Goal: Task Accomplishment & Management: Use online tool/utility

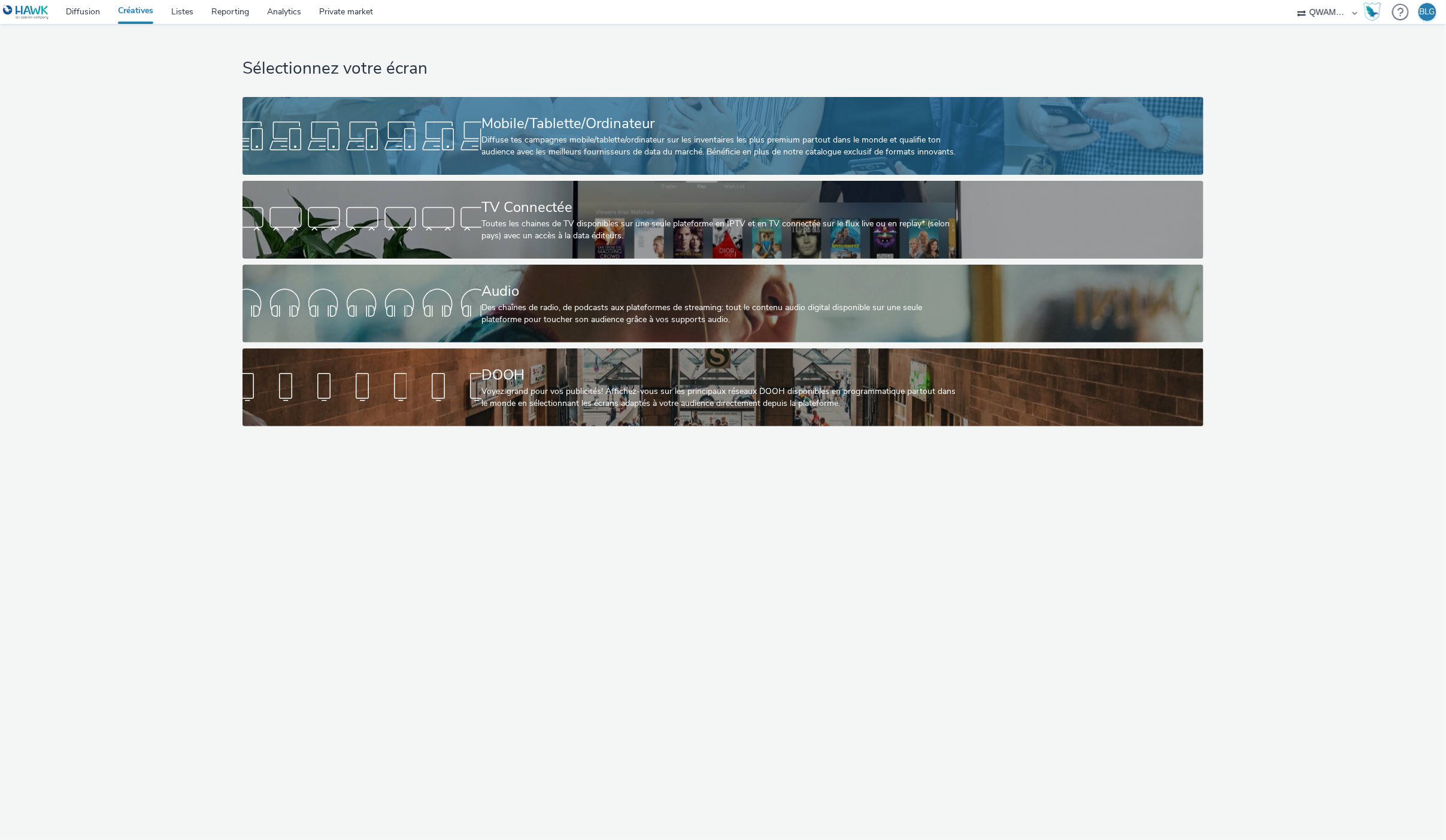
click at [637, 118] on div "Mobile/Tablette/Ordinateur" at bounding box center [721, 123] width 478 height 21
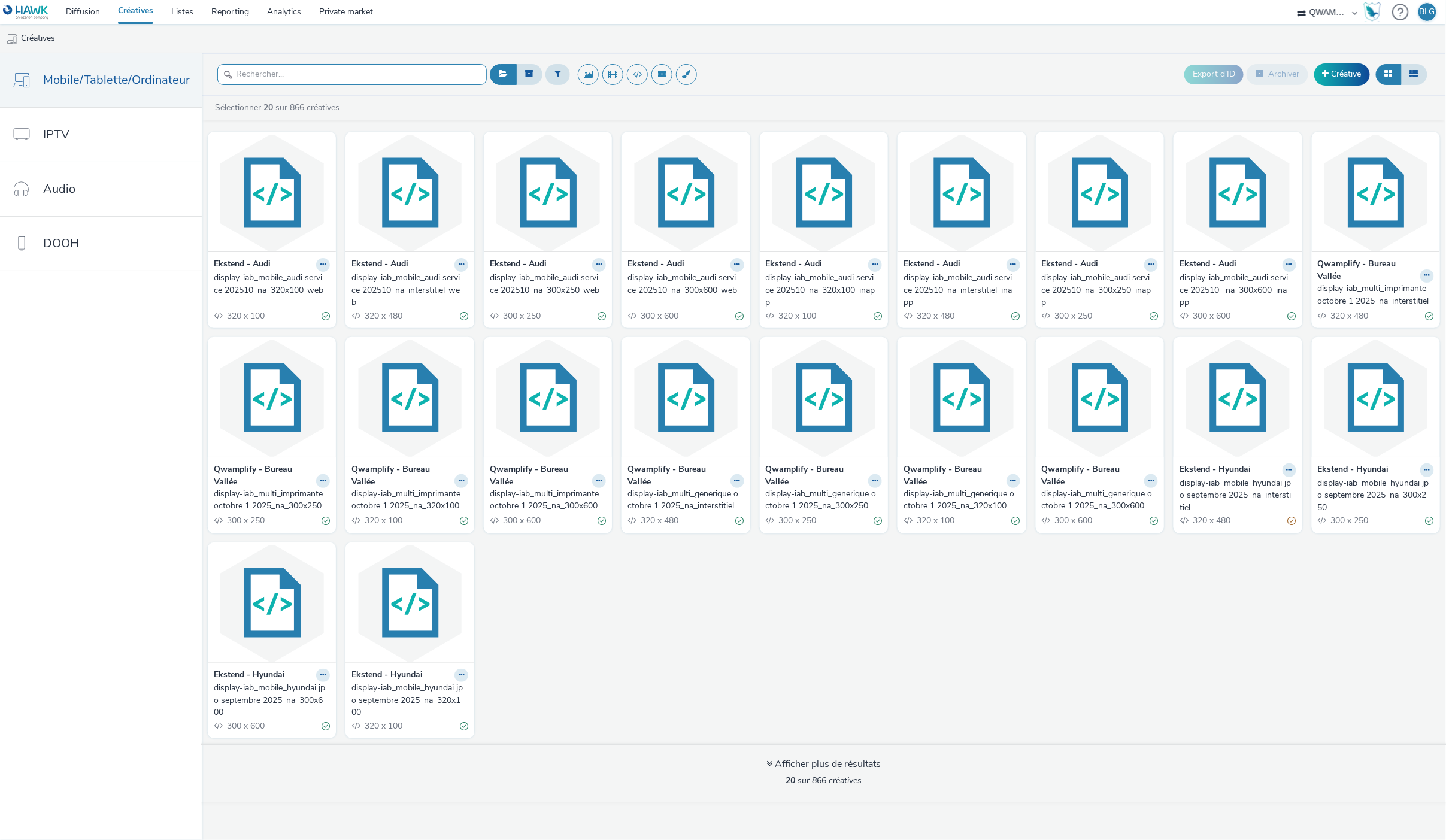
click at [363, 76] on input "text" at bounding box center [352, 75] width 270 height 21
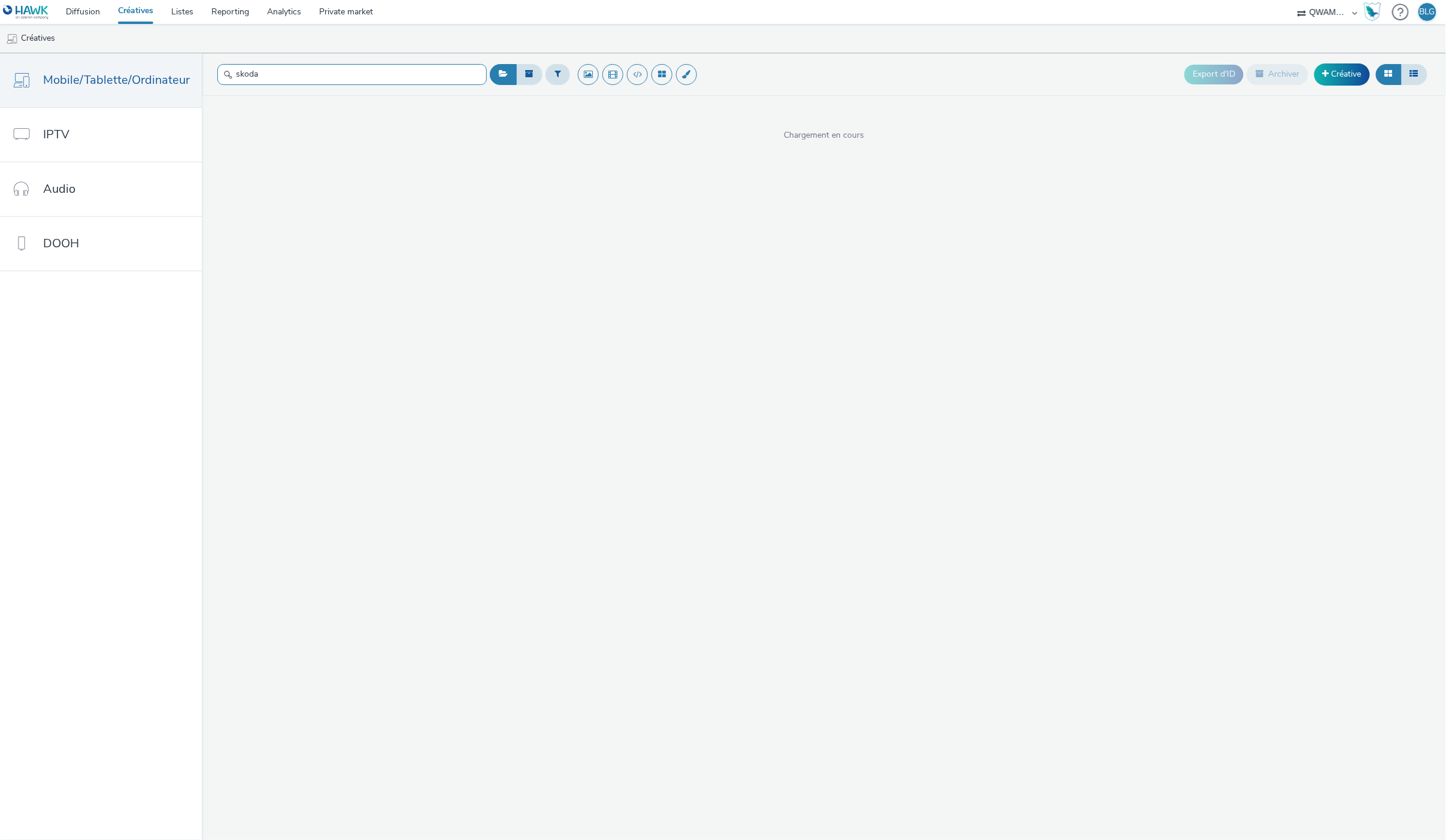
type input "skoda"
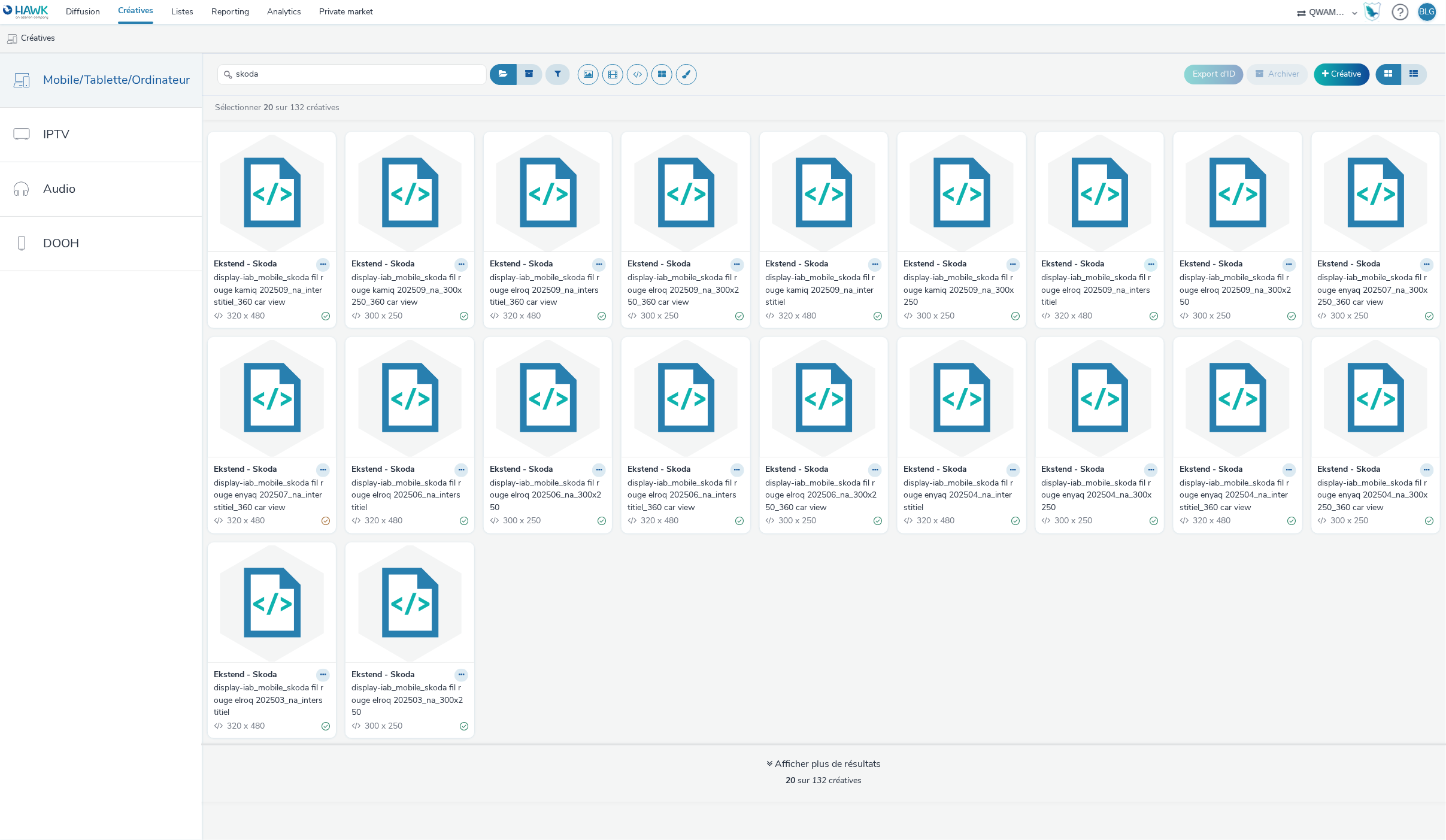
click at [1152, 265] on icon at bounding box center [1151, 265] width 6 height 8
click at [1136, 304] on link "Dupliquer" at bounding box center [1113, 309] width 90 height 24
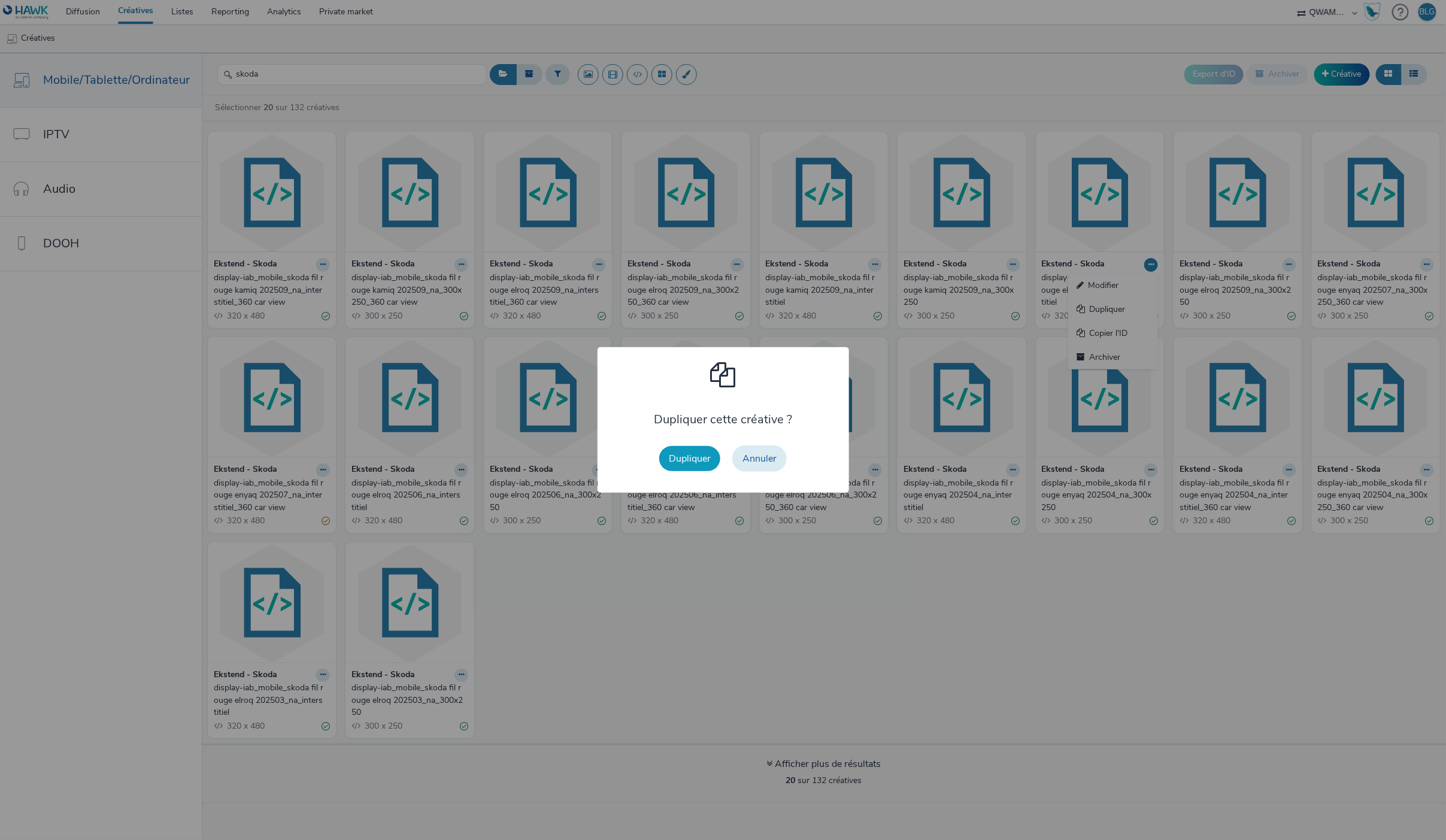
click at [689, 453] on button "Dupliquer" at bounding box center [690, 458] width 61 height 25
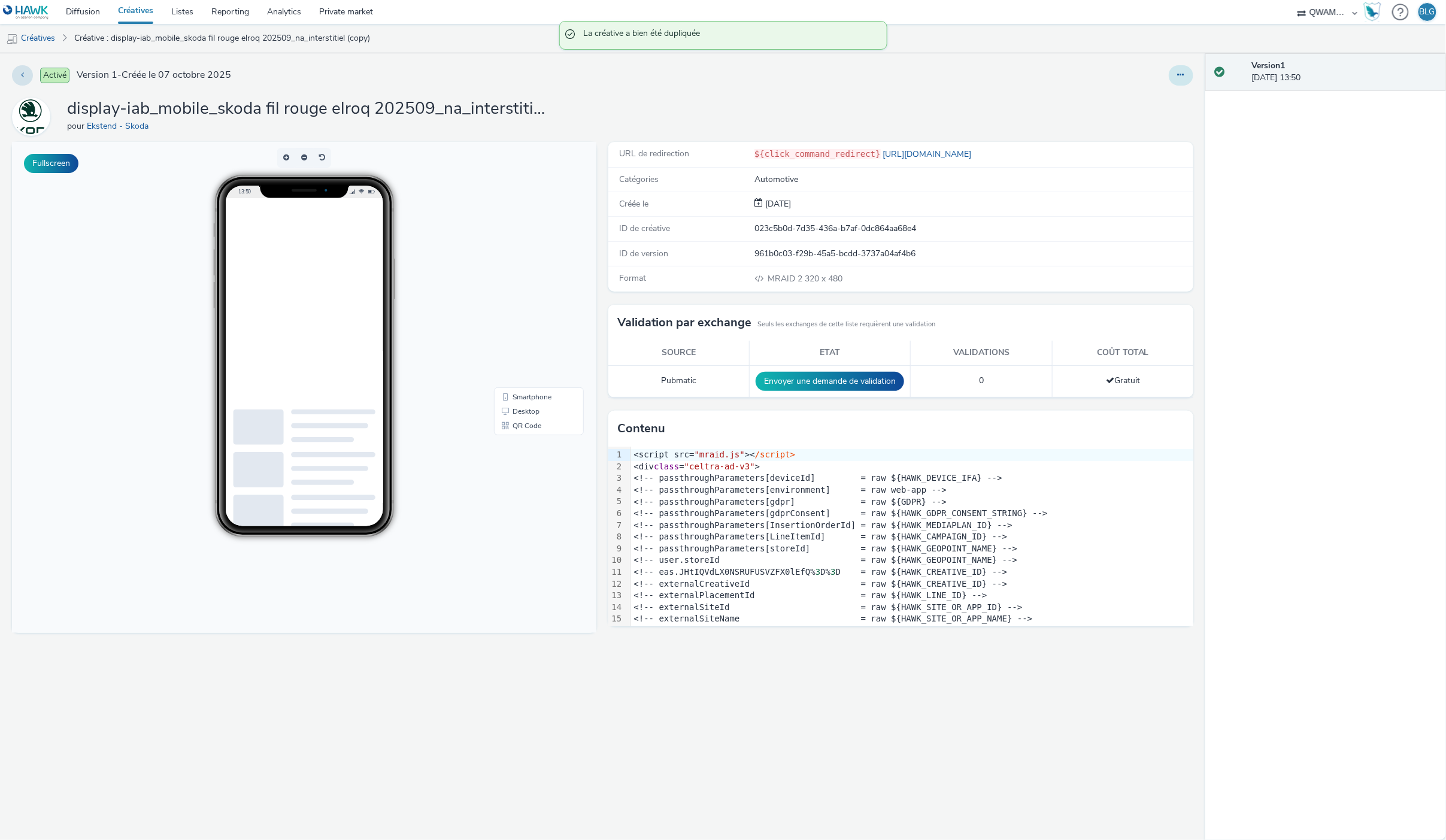
drag, startPoint x: 1181, startPoint y: 68, endPoint x: 1170, endPoint y: 78, distance: 14.9
click at [1181, 68] on button at bounding box center [1181, 75] width 25 height 20
click at [1156, 93] on link "Modifier" at bounding box center [1148, 99] width 90 height 24
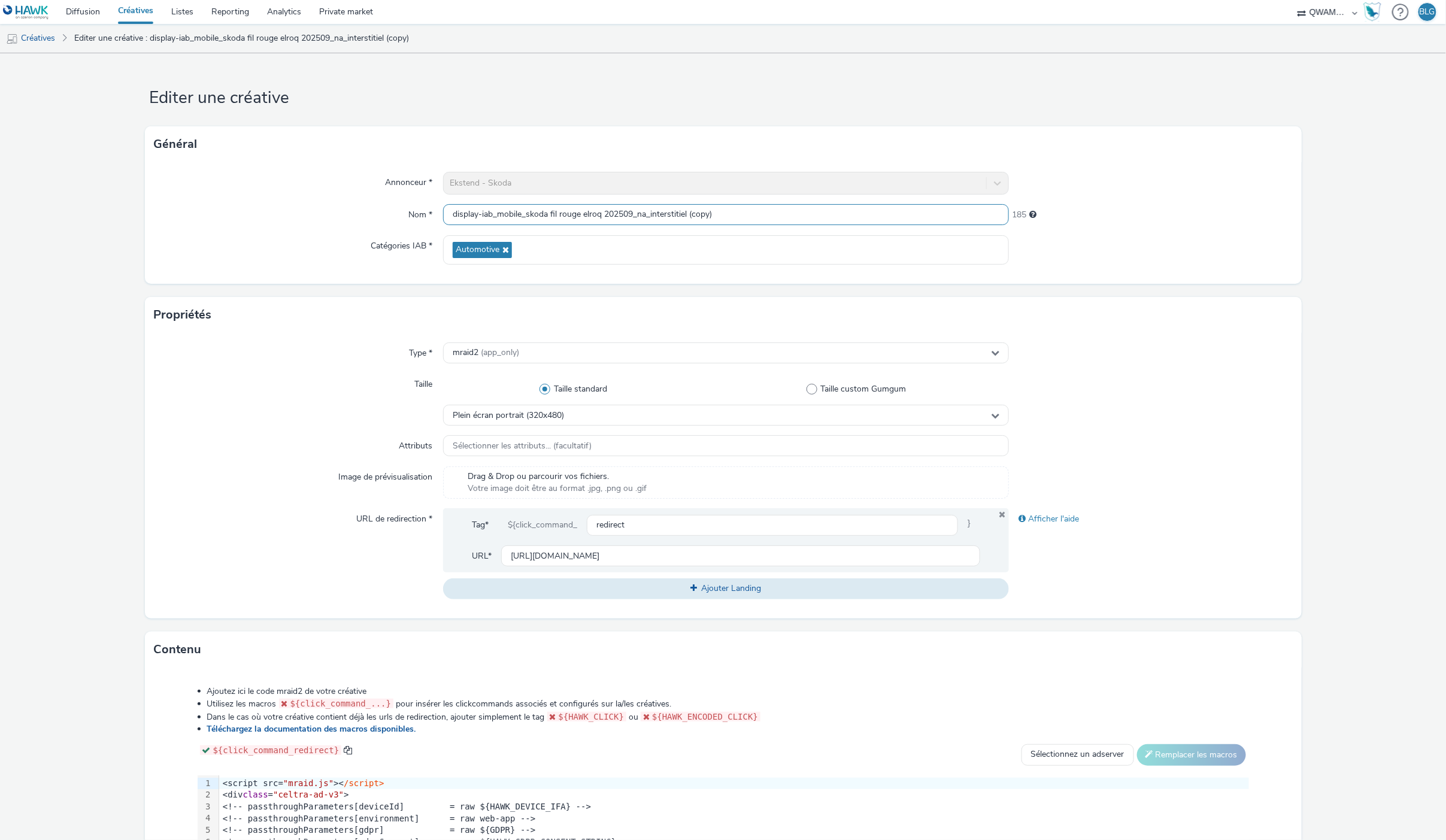
drag, startPoint x: 620, startPoint y: 213, endPoint x: 631, endPoint y: 213, distance: 11.0
click at [631, 213] on input "display-iab_mobile_skoda fil rouge elroq 202509_na_interstitiel (copy)" at bounding box center [725, 214] width 566 height 21
drag, startPoint x: 689, startPoint y: 212, endPoint x: 914, endPoint y: 226, distance: 225.4
click at [914, 226] on div "Annonceur * Ekstend - Skoda Nom * display-iab_mobile_skoda fil rouge elroq 2025…" at bounding box center [723, 223] width 1157 height 122
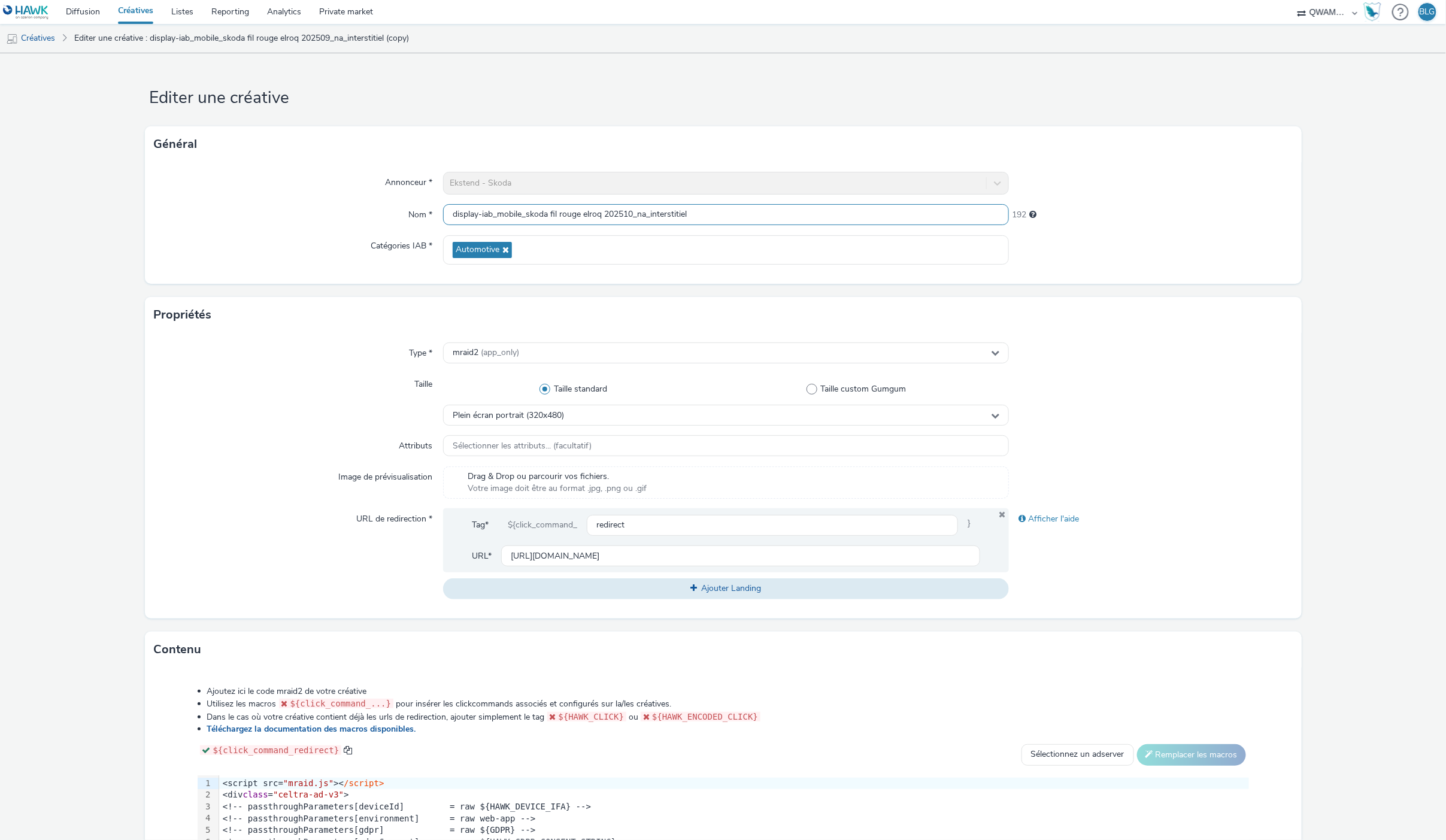
type input "display-iab_mobile_skoda fil rouge elroq 202510_na_interstitiel"
click at [263, 332] on div "Propriétés" at bounding box center [723, 315] width 1157 height 36
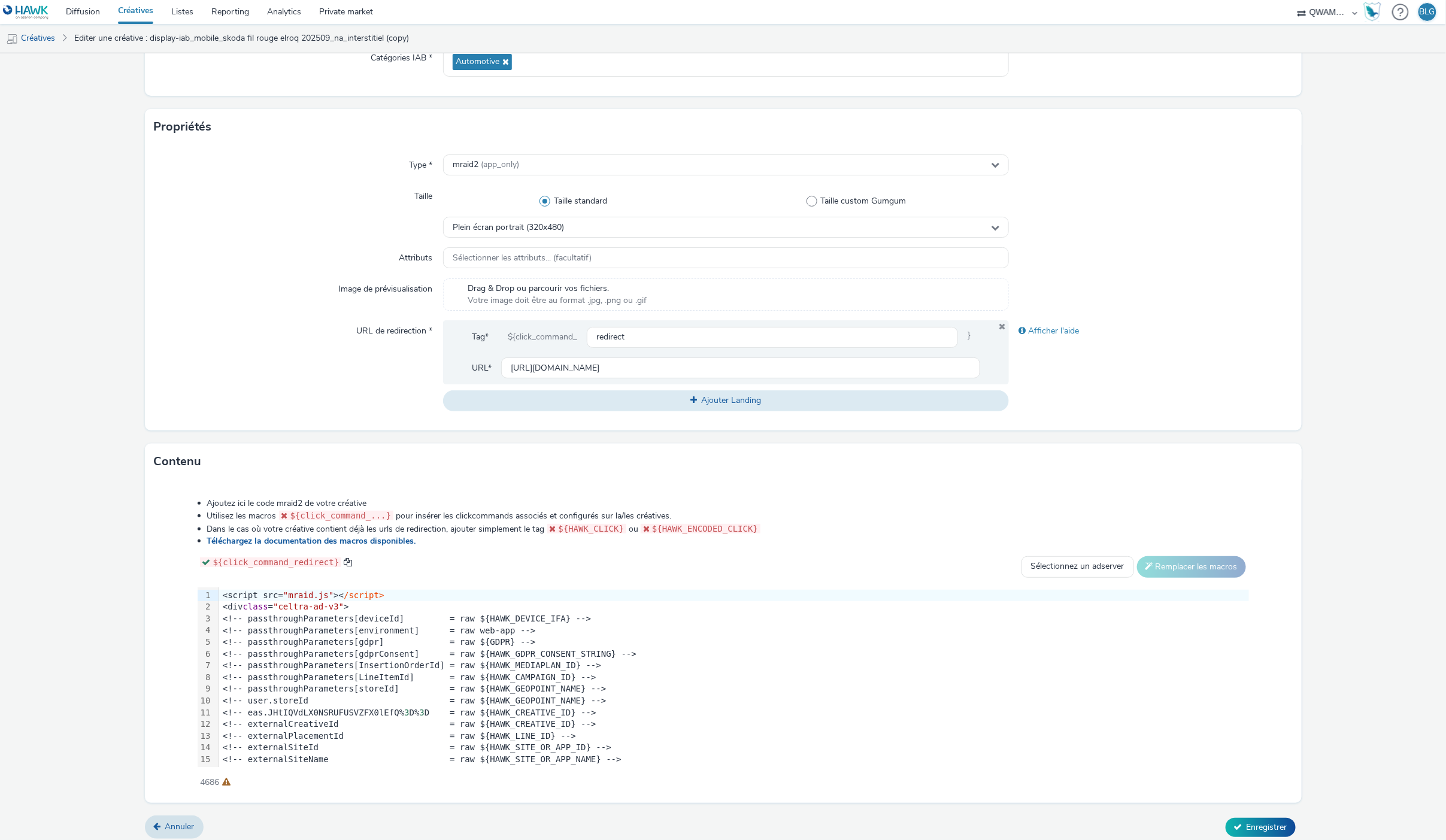
scroll to position [194, 0]
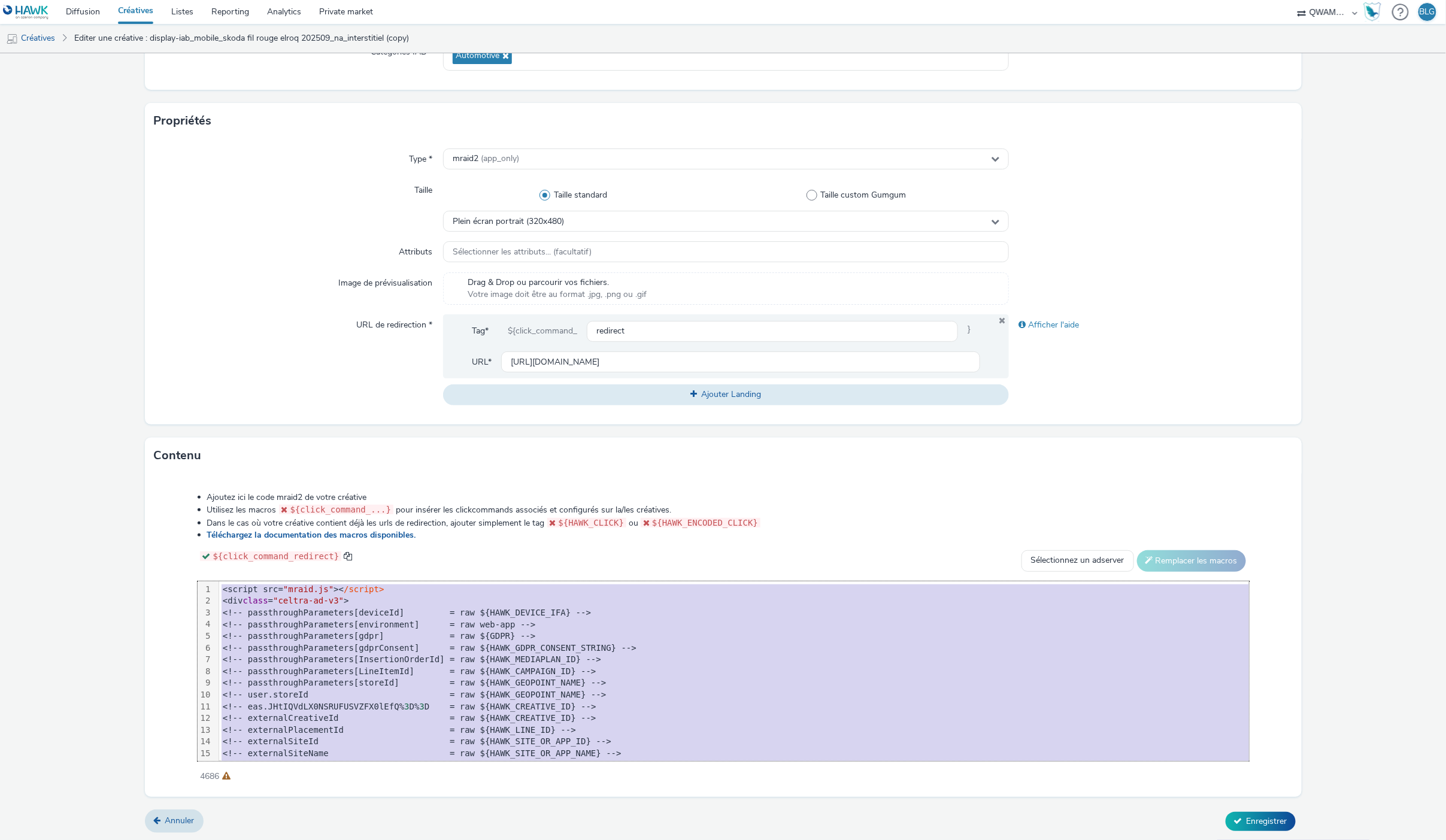
copy div "<script src= "mraid.js" >< /script> <div class = "celtra-ad-v3" > <!-- passthro…"
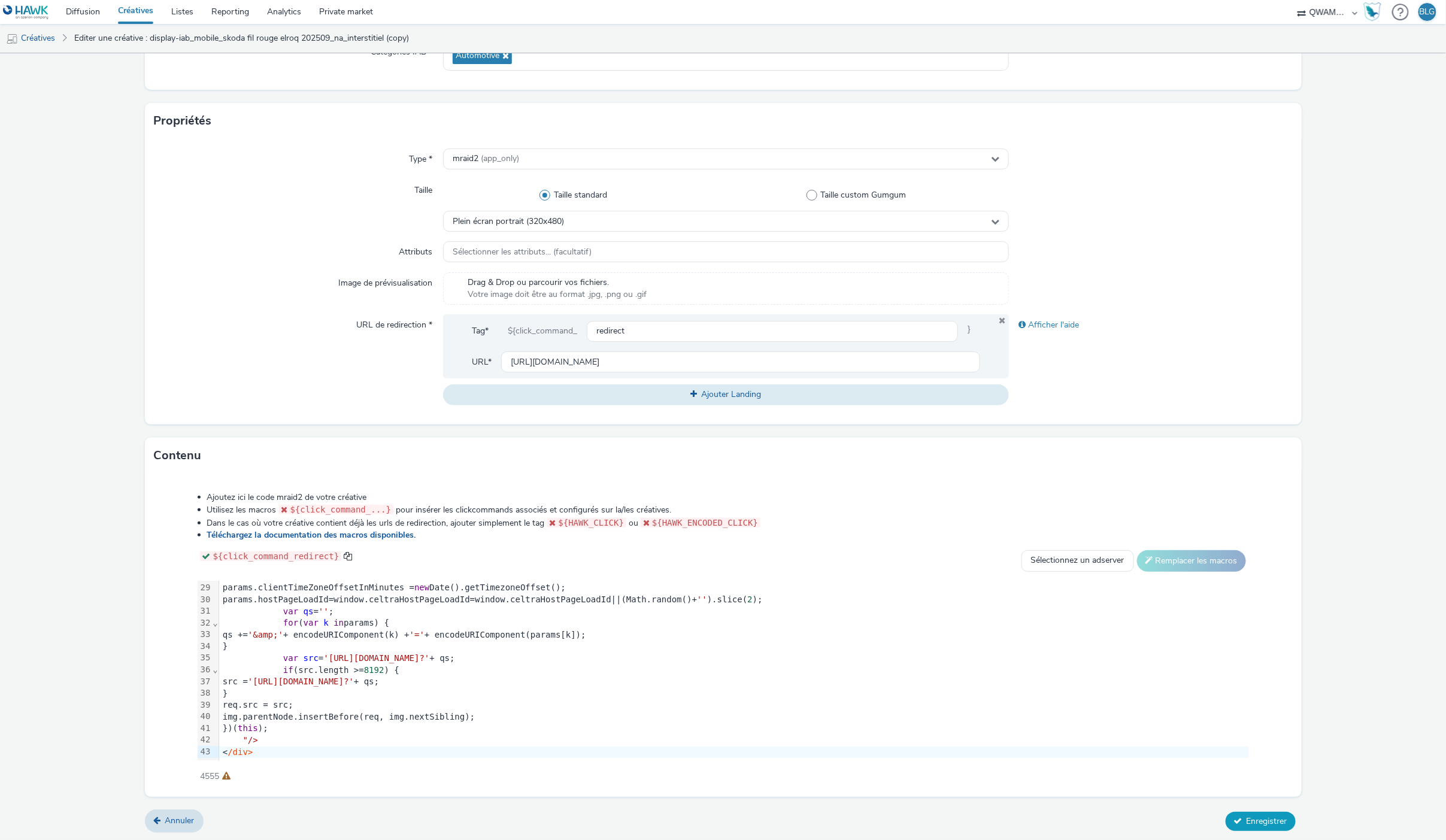
click at [1252, 811] on button "Enregistrer" at bounding box center [1260, 821] width 70 height 19
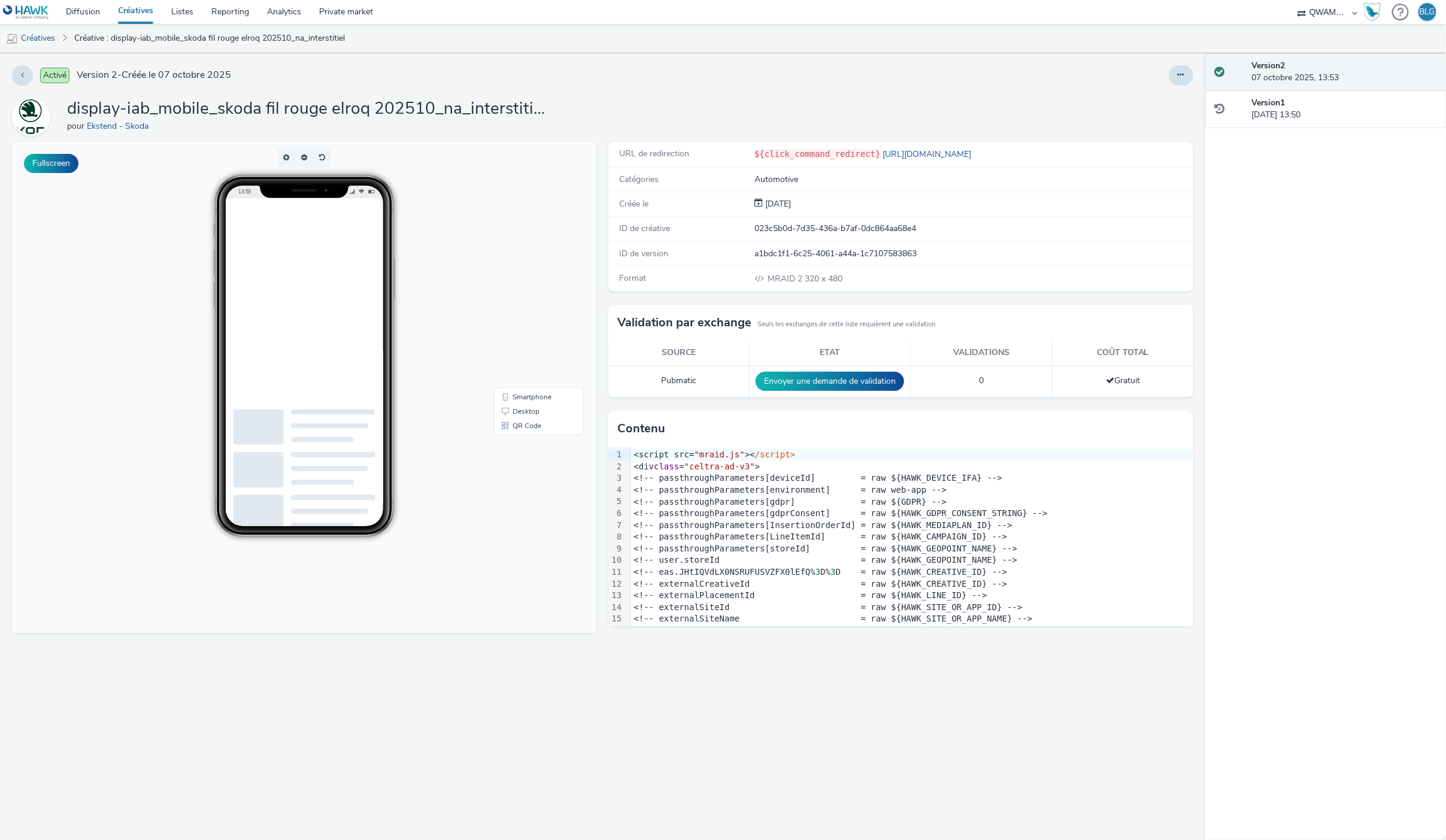
click at [127, 13] on link "Créatives" at bounding box center [136, 11] width 54 height 24
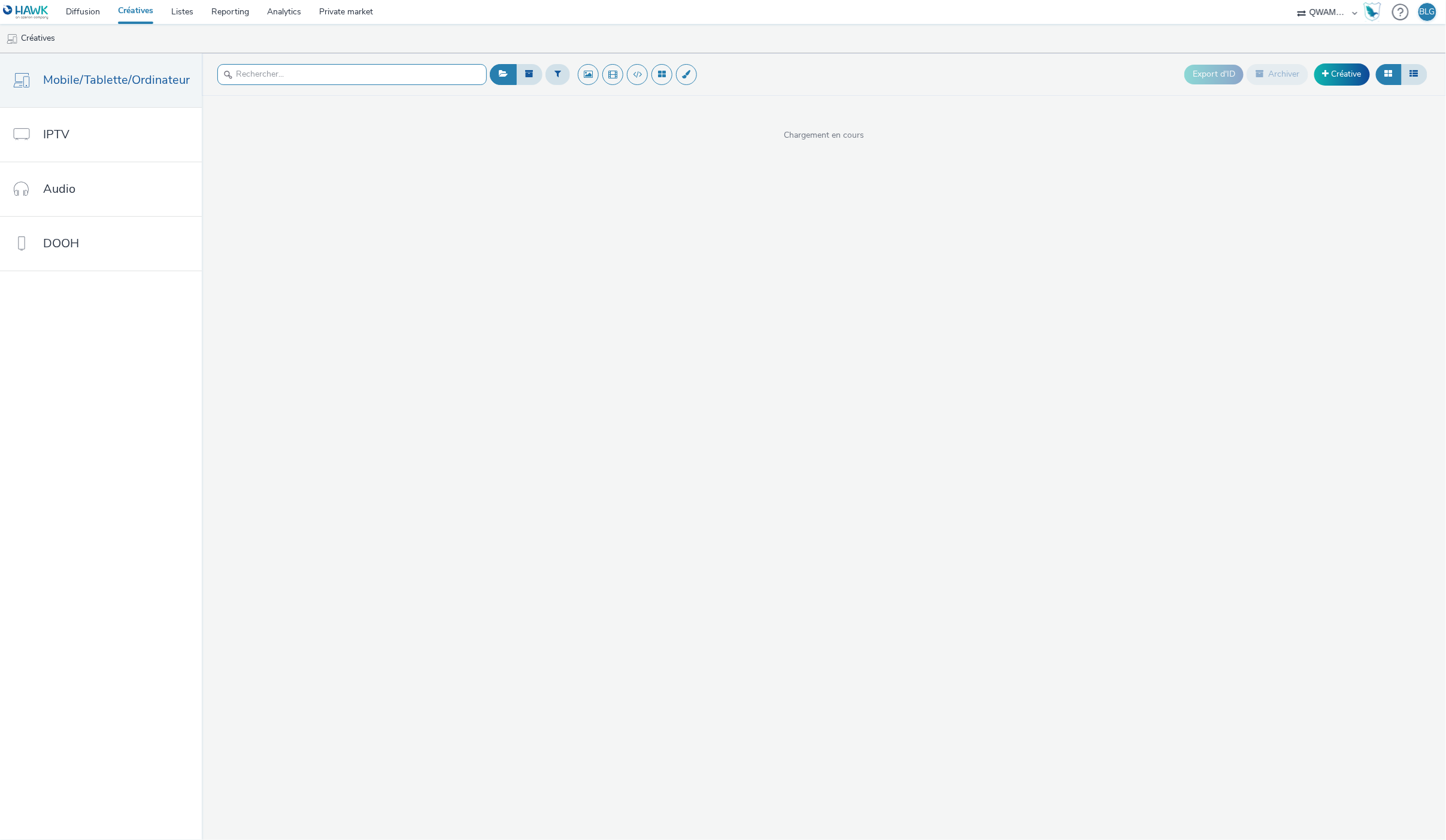
click at [397, 74] on input "text" at bounding box center [352, 75] width 270 height 21
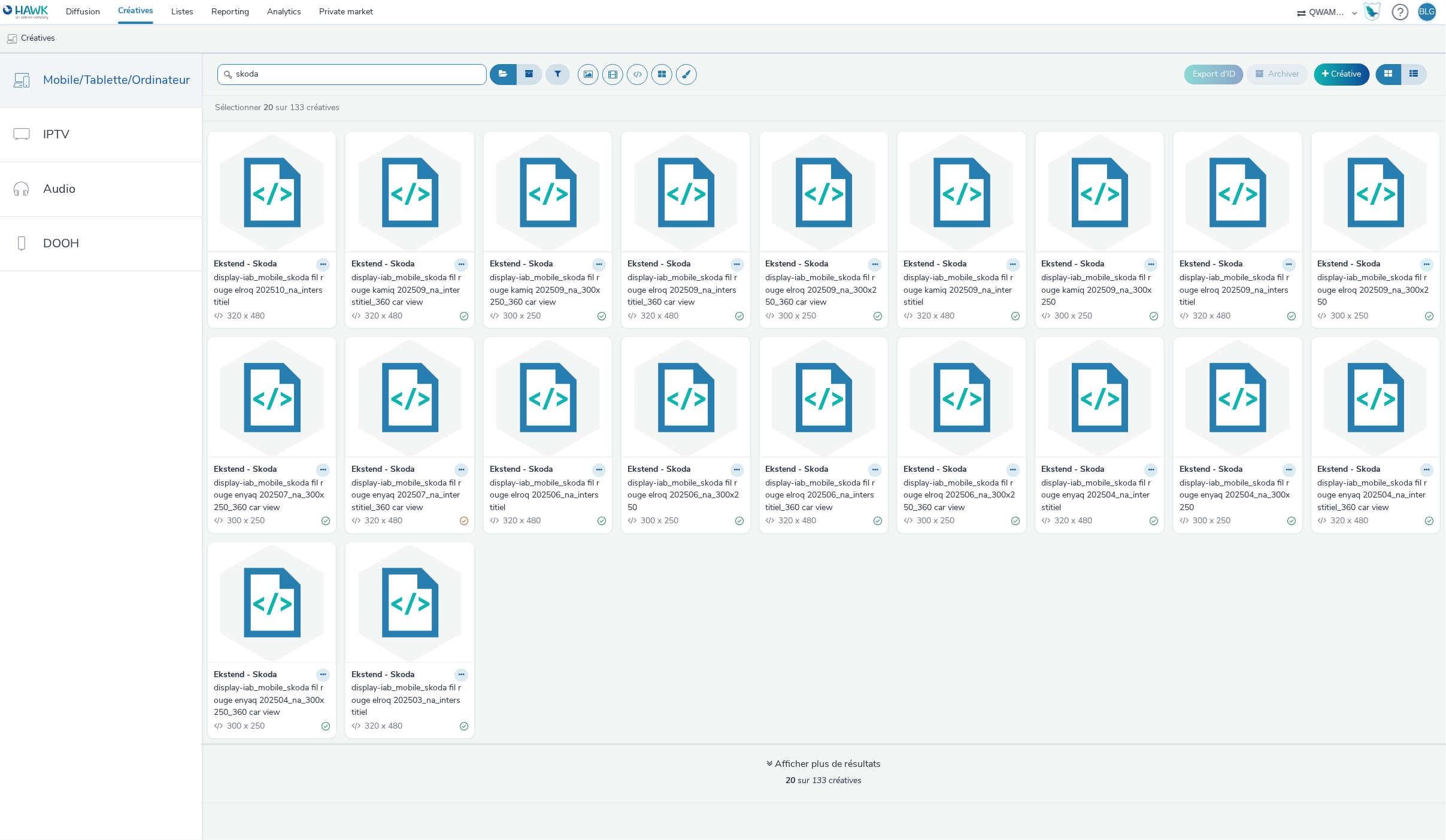
type input "skoda"
click at [1423, 264] on button at bounding box center [1427, 265] width 13 height 13
click at [1400, 309] on link "Dupliquer" at bounding box center [1390, 309] width 90 height 24
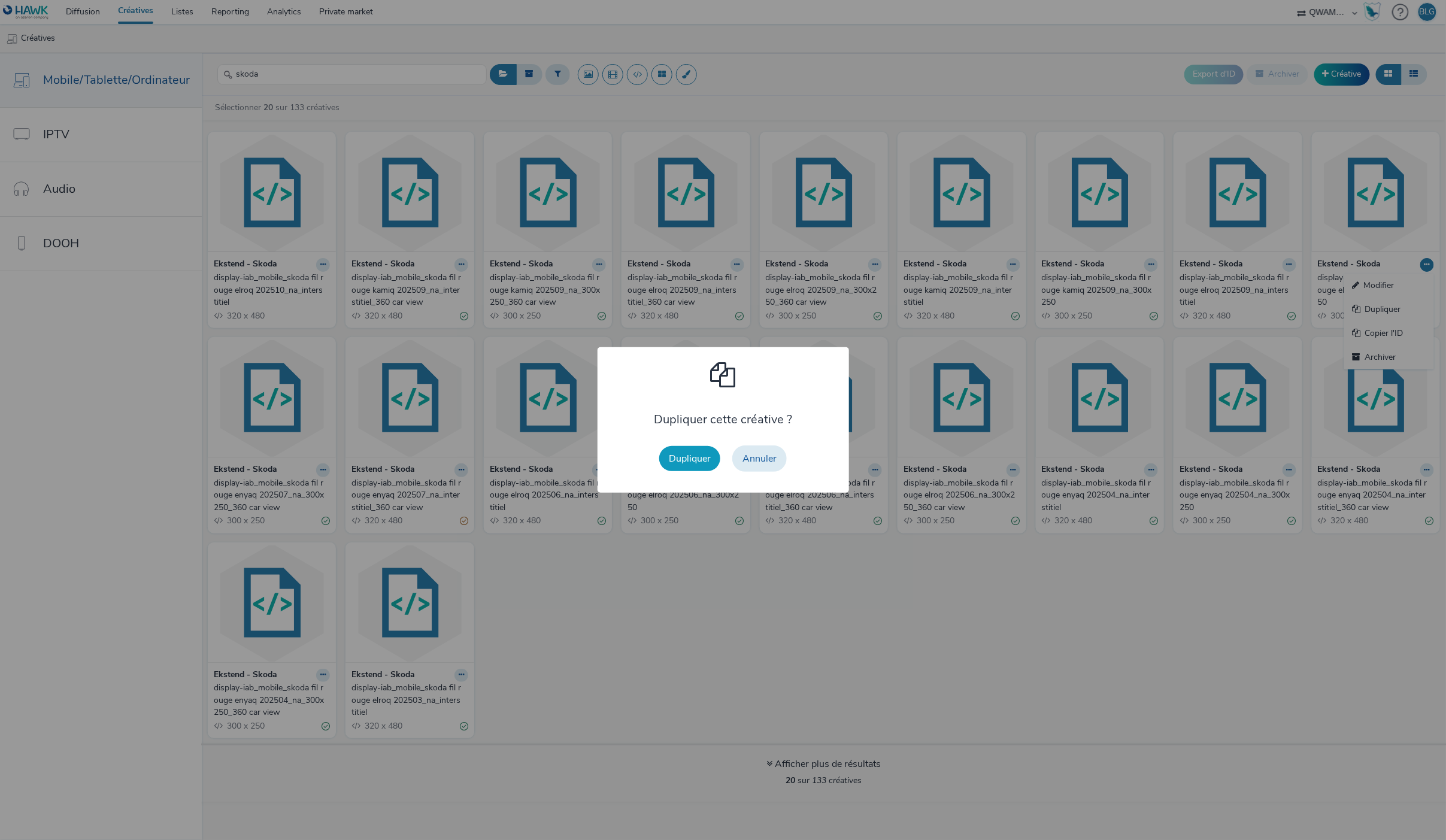
click at [711, 462] on button "Dupliquer" at bounding box center [690, 458] width 61 height 25
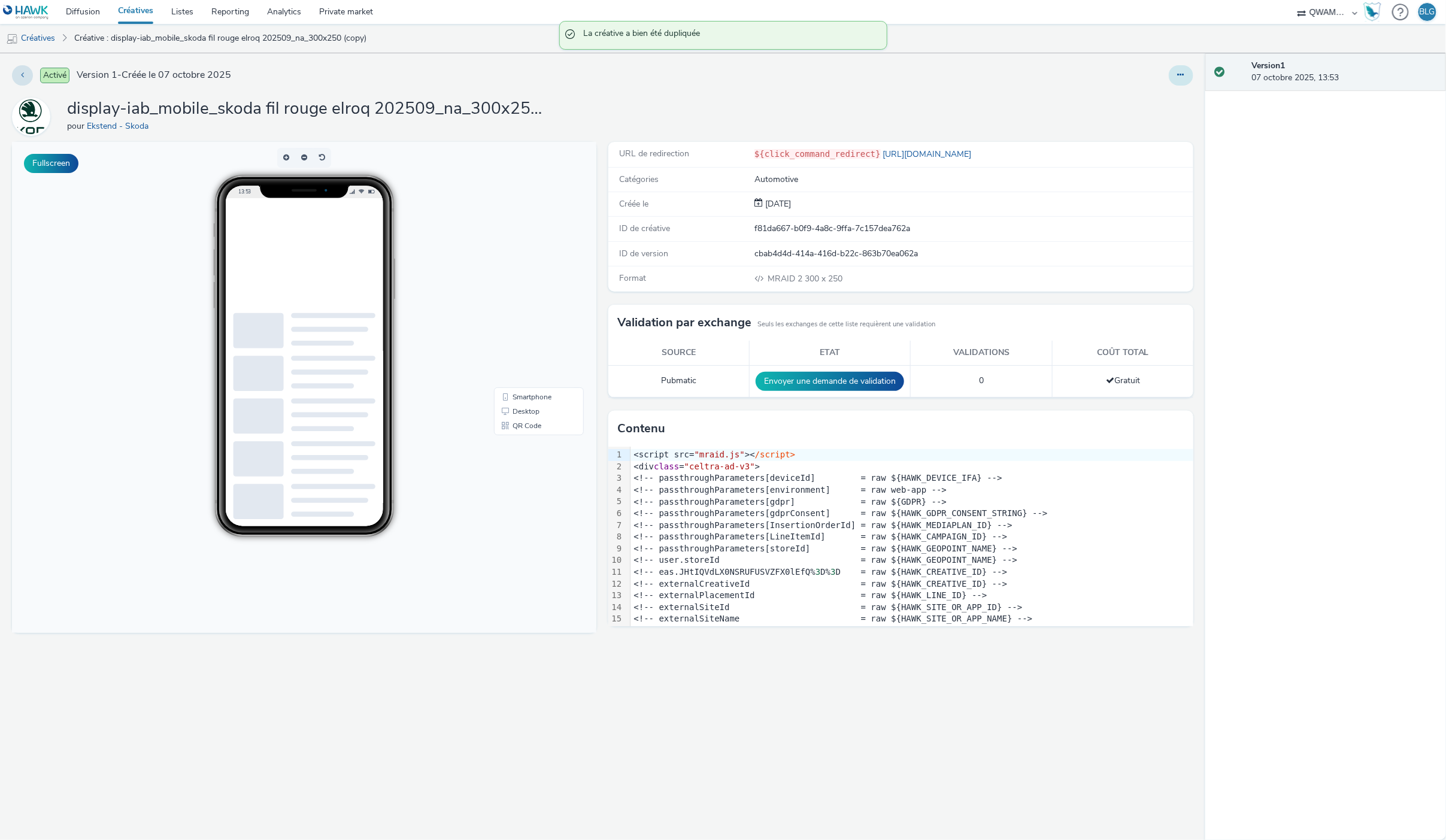
click at [1186, 75] on button at bounding box center [1181, 75] width 25 height 20
click at [1157, 99] on link "Modifier" at bounding box center [1148, 99] width 90 height 24
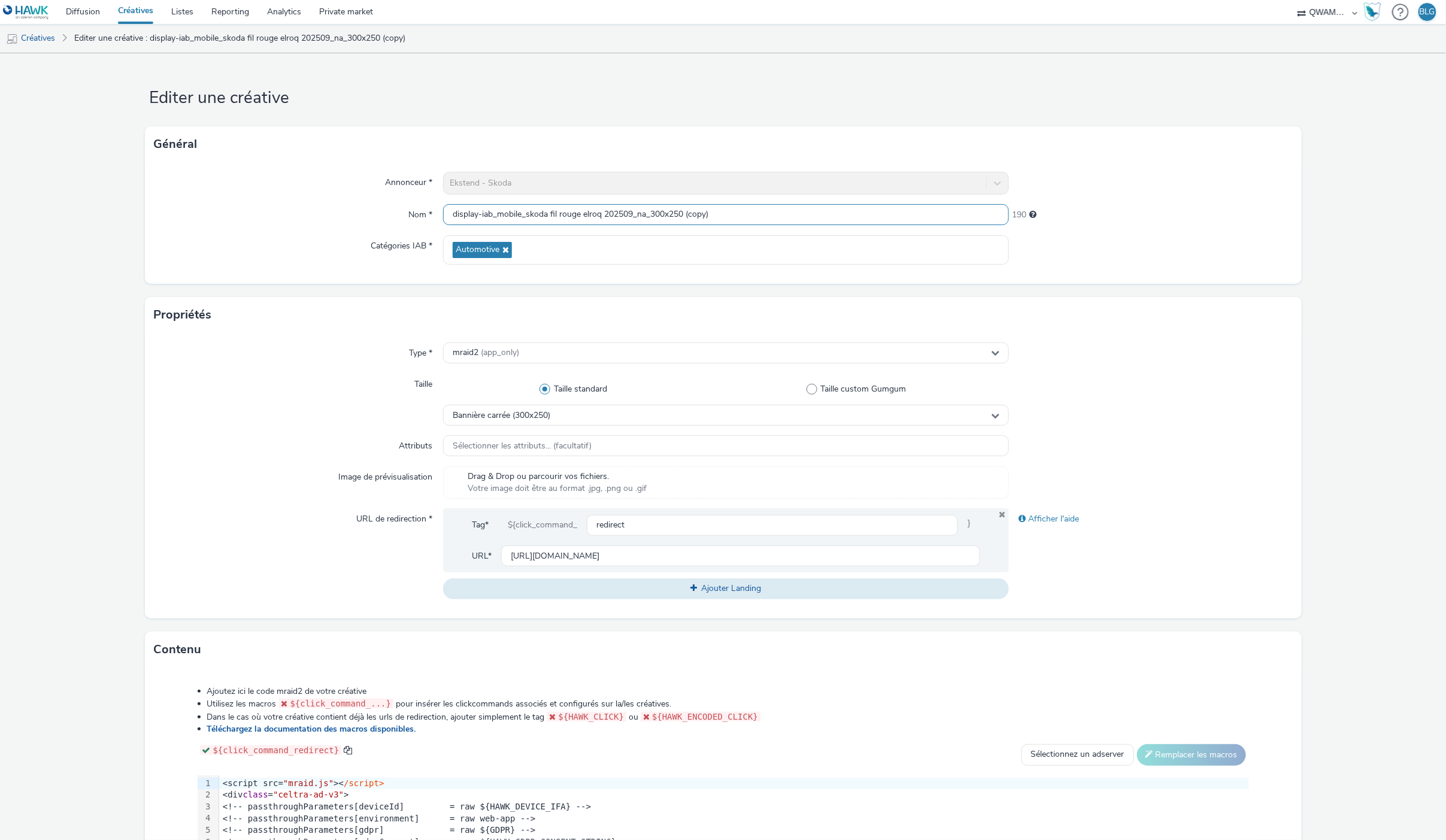
drag, startPoint x: 623, startPoint y: 216, endPoint x: 631, endPoint y: 218, distance: 8.2
click at [631, 218] on input "display-iab_mobile_skoda fil rouge elroq 202509_na_300x250 (copy)" at bounding box center [725, 214] width 566 height 21
drag, startPoint x: 681, startPoint y: 218, endPoint x: 733, endPoint y: 212, distance: 52.3
click at [733, 212] on input "display-iab_mobile_skoda fil rouge elroq 202510_na_300x250 (copy)" at bounding box center [725, 214] width 566 height 21
type input "display-iab_mobile_skoda fil rouge elroq 202510_na_300x250"
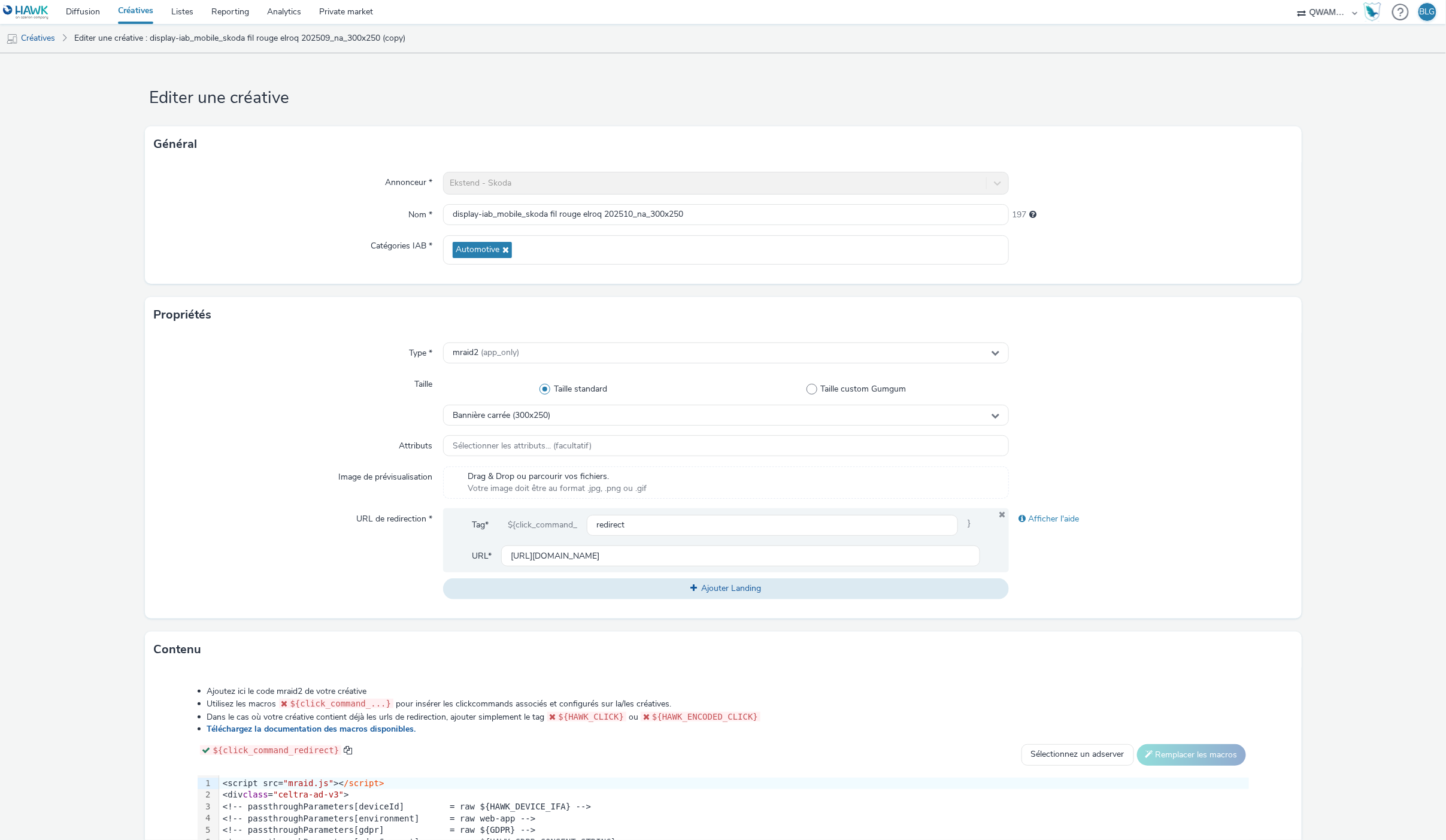
click at [1130, 273] on div "Annonceur * Ekstend - Skoda Nom * display-iab_mobile_skoda fil rouge elroq 2025…" at bounding box center [723, 223] width 1157 height 122
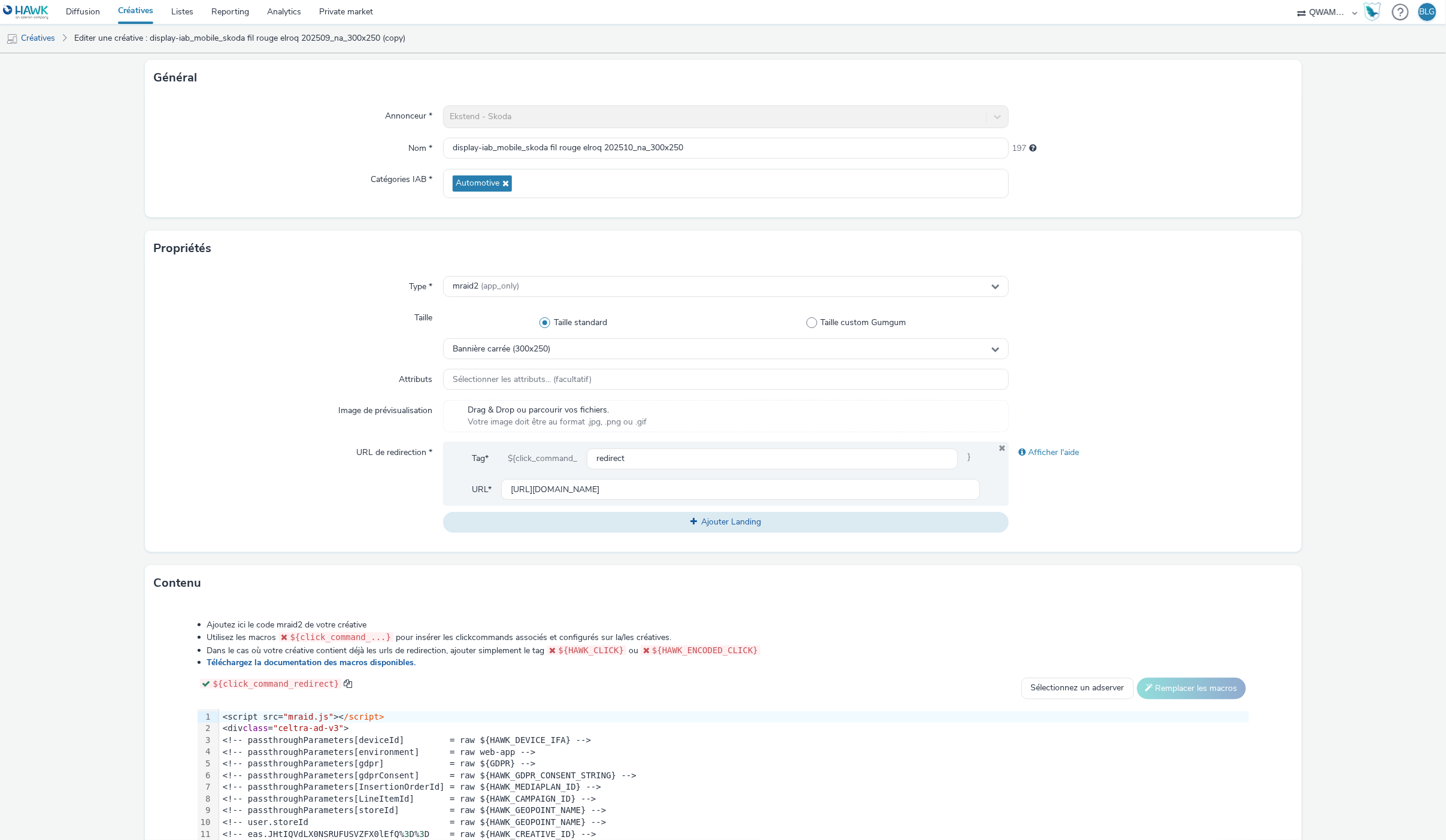
scroll to position [133, 0]
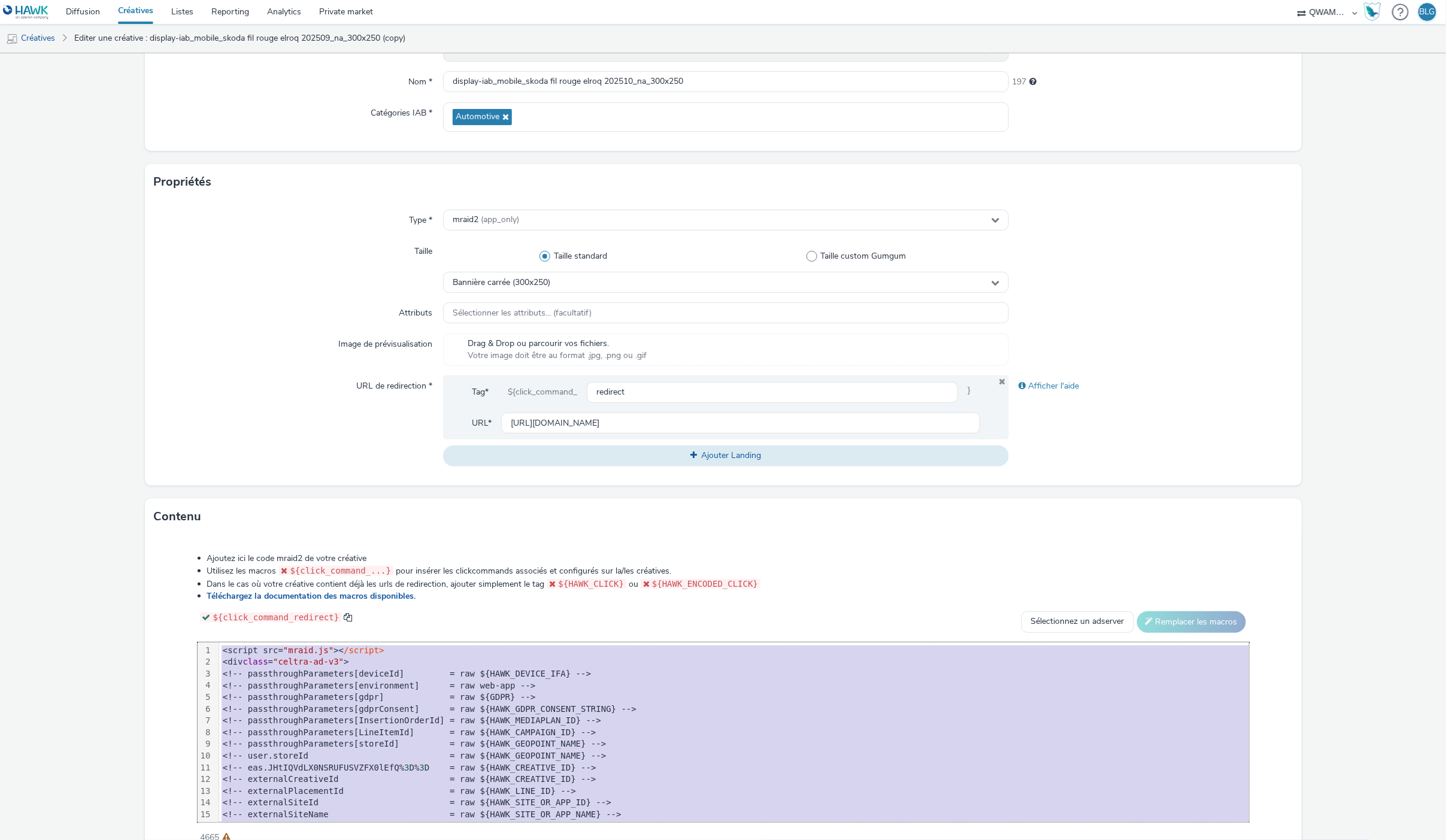
copy div "<script src= "mraid.js" >< /script> <div class = "celtra-ad-v3" > <!-- passthro…"
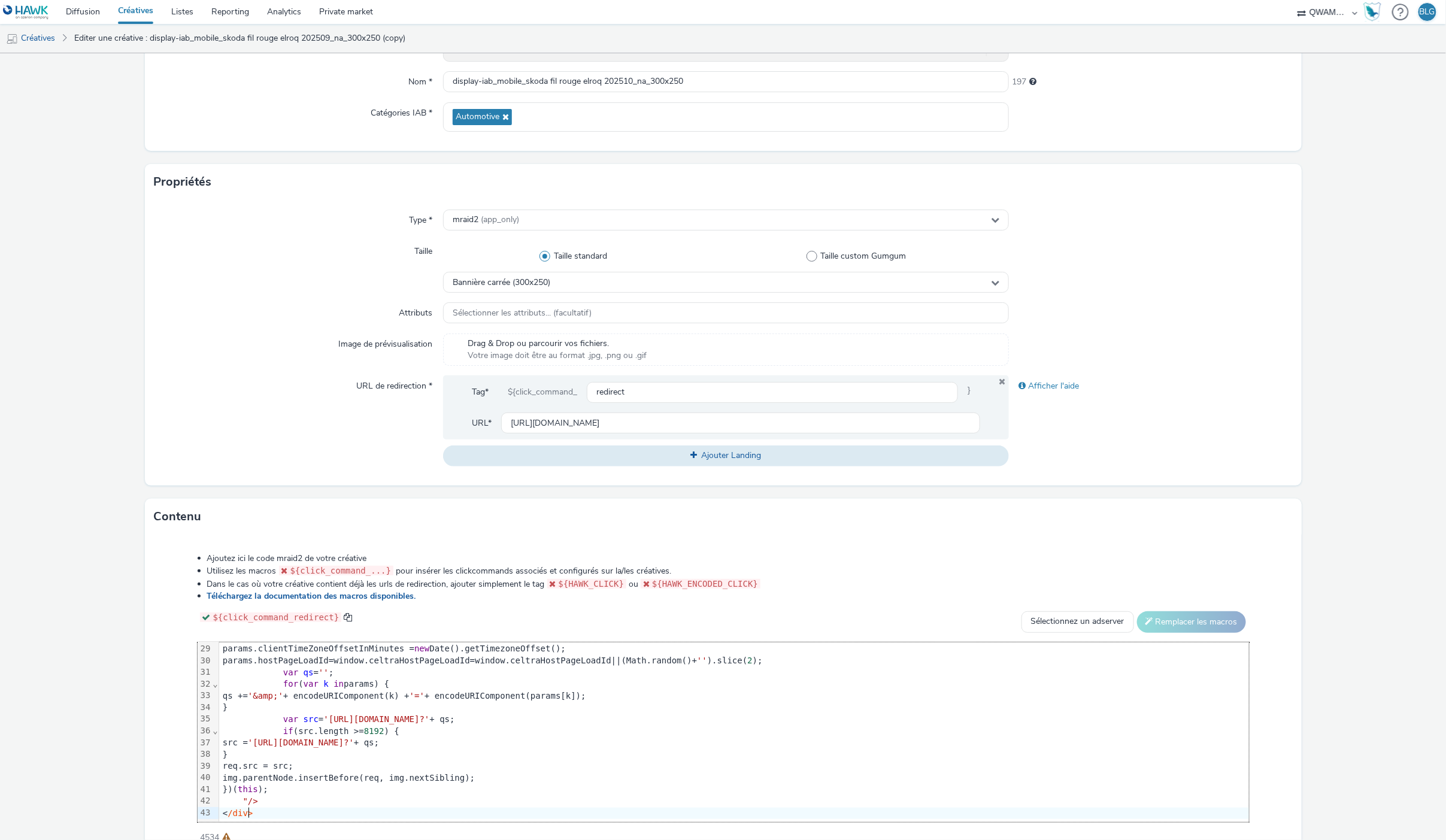
scroll to position [194, 0]
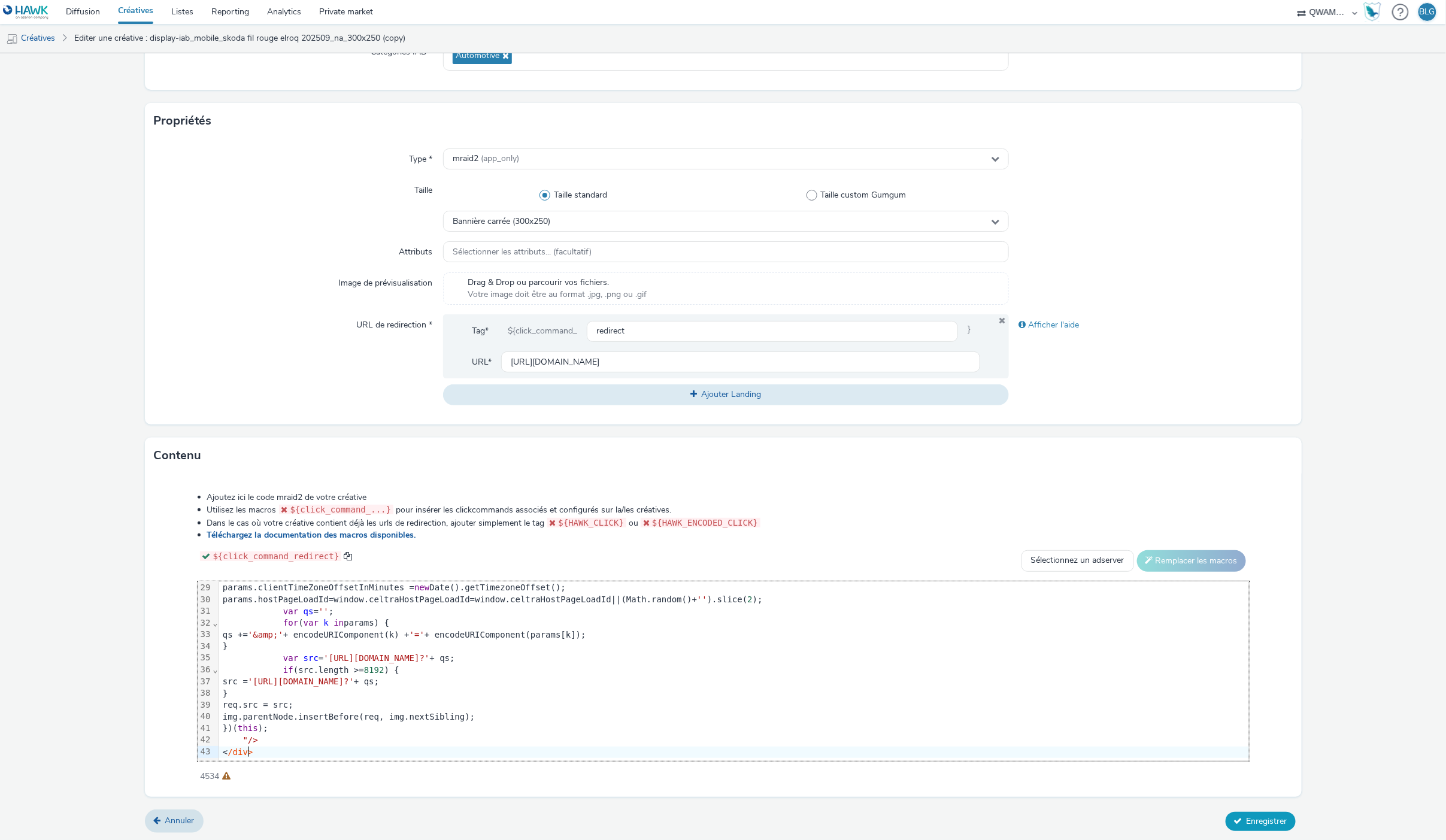
click at [1271, 821] on span "Enregistrer" at bounding box center [1267, 821] width 41 height 11
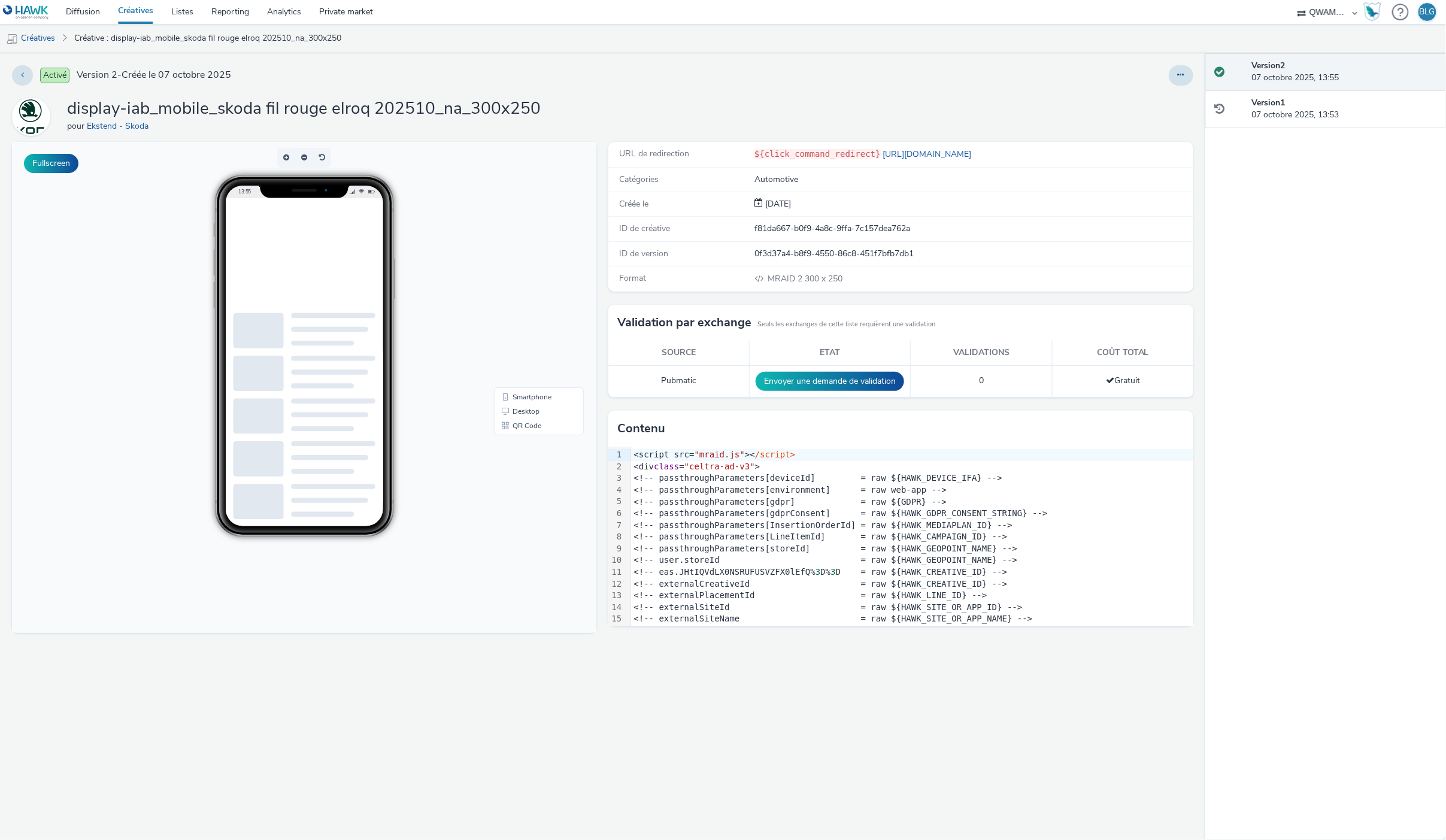
click at [148, 13] on link "Créatives" at bounding box center [136, 11] width 54 height 24
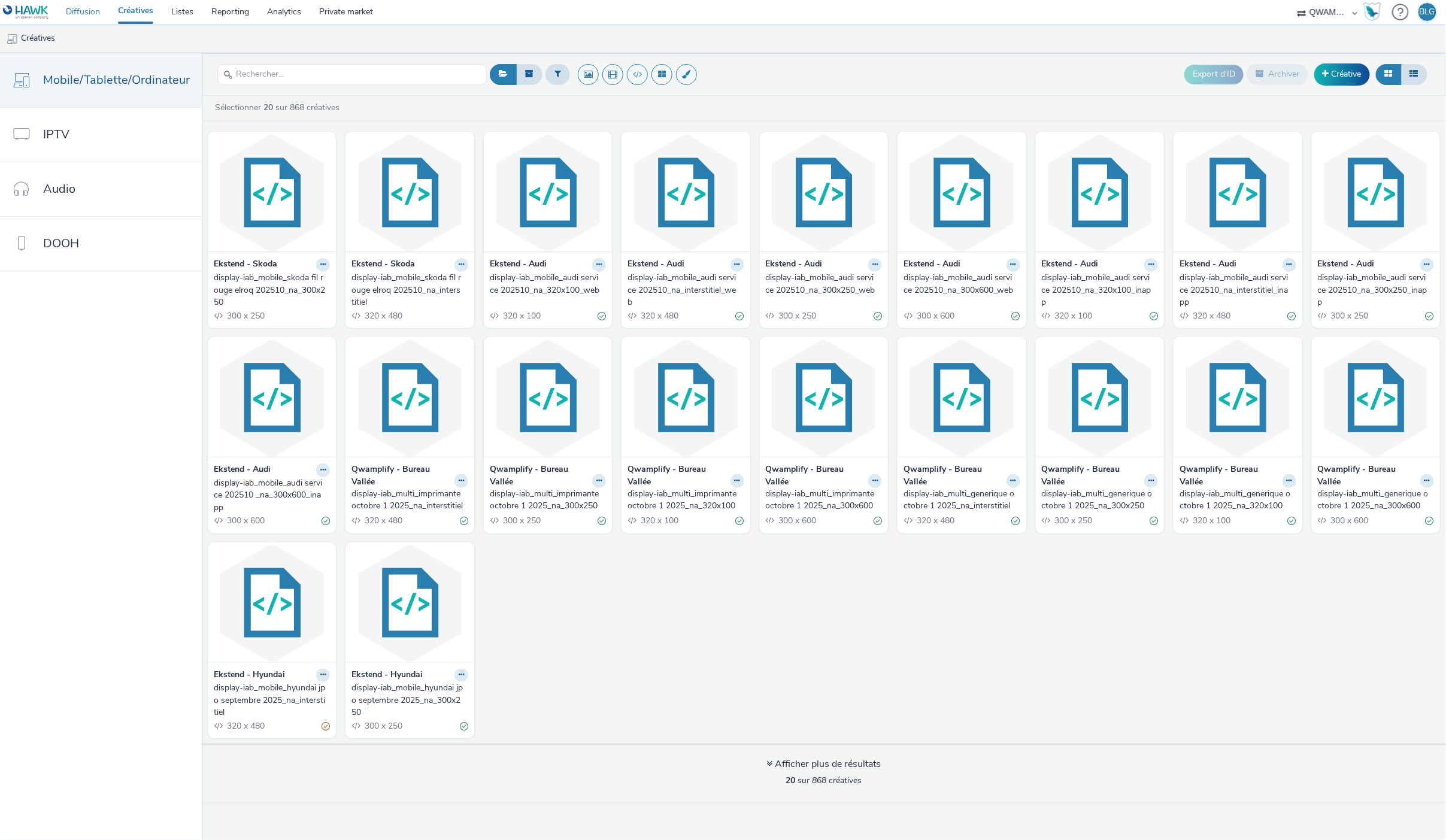
click at [82, 9] on link "Diffusion" at bounding box center [82, 11] width 52 height 24
